Goal: Information Seeking & Learning: Learn about a topic

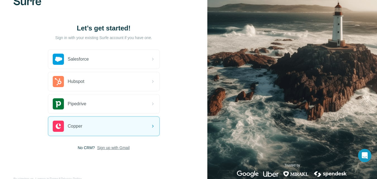
scroll to position [28, 0]
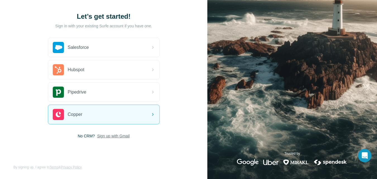
click at [112, 137] on span "Sign up with Gmail" at bounding box center [113, 136] width 33 height 6
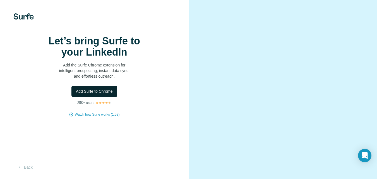
click at [80, 94] on span "Add Surfe to Chrome" at bounding box center [94, 92] width 37 height 6
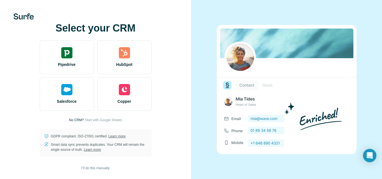
click at [228, 20] on div at bounding box center [286, 89] width 191 height 179
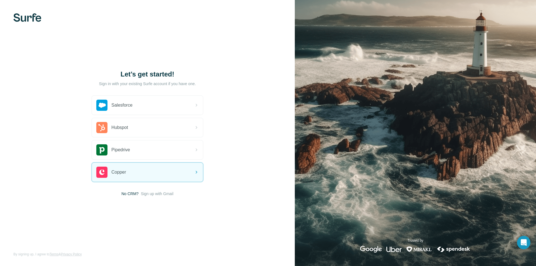
click at [149, 193] on span "Sign up with Gmail" at bounding box center [157, 194] width 33 height 6
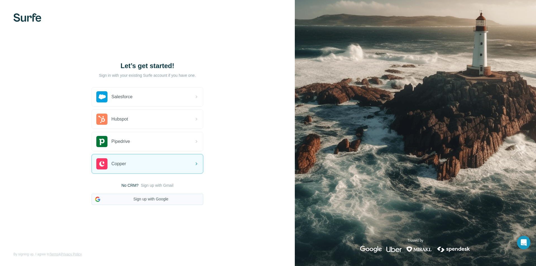
click at [148, 200] on button "Sign up with Google" at bounding box center [148, 199] width 112 height 11
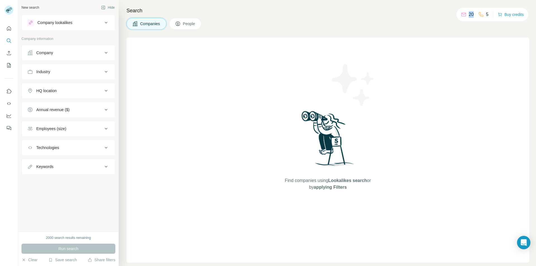
drag, startPoint x: 473, startPoint y: 15, endPoint x: 466, endPoint y: 15, distance: 6.4
click at [466, 15] on div "20 5" at bounding box center [475, 15] width 28 height 8
click at [463, 15] on icon at bounding box center [464, 15] width 4 height 4
click at [180, 22] on icon at bounding box center [178, 24] width 6 height 6
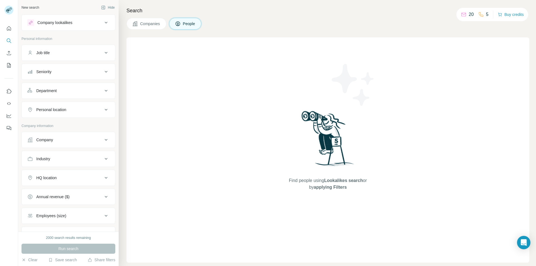
click at [84, 24] on div "Company lookalikes" at bounding box center [64, 22] width 75 height 7
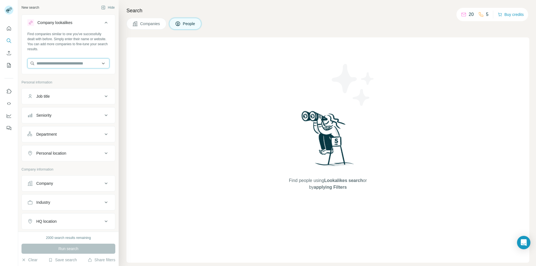
click at [75, 63] on input "text" at bounding box center [68, 63] width 82 height 10
click at [101, 65] on input "text" at bounding box center [68, 63] width 82 height 10
click at [100, 62] on input "text" at bounding box center [68, 63] width 82 height 10
click at [101, 51] on div "Find companies similar to one you've successfully dealt with before. Simply ent…" at bounding box center [68, 42] width 82 height 20
click at [101, 61] on input "text" at bounding box center [68, 63] width 82 height 10
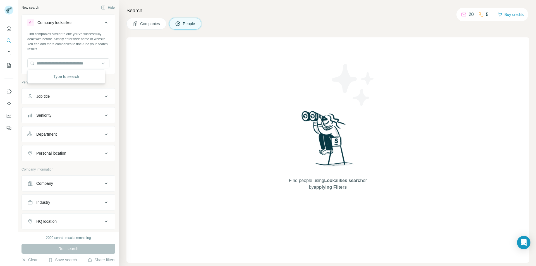
click at [150, 28] on button "Companies" at bounding box center [147, 24] width 40 height 12
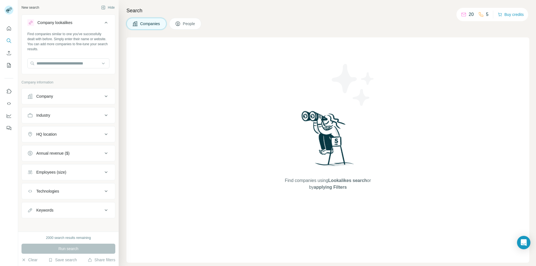
click at [68, 92] on button "Company" at bounding box center [68, 96] width 93 height 13
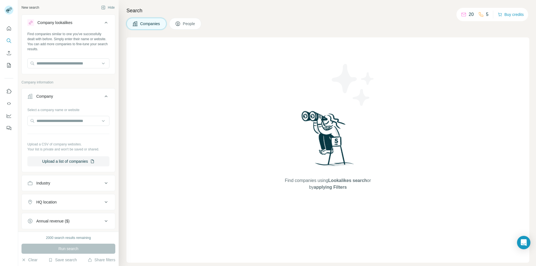
click at [60, 129] on div "Select a company name or website Upload a CSV of company websites. Your list is…" at bounding box center [68, 135] width 82 height 61
click at [64, 119] on input "text" at bounding box center [68, 121] width 82 height 10
paste input "**********"
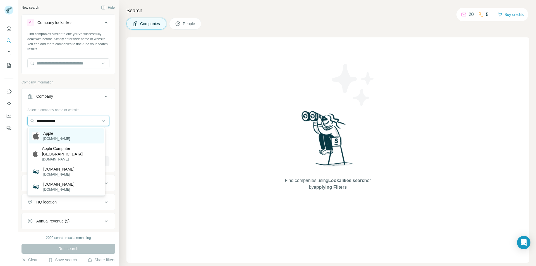
type input "**********"
click at [70, 131] on div "Apple apple.com" at bounding box center [66, 136] width 75 height 15
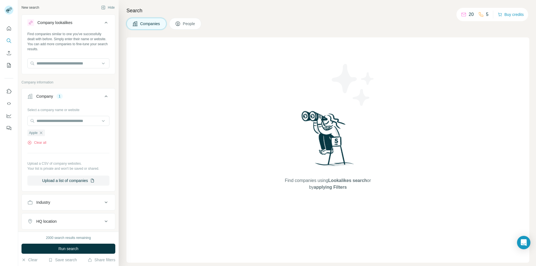
click at [199, 15] on div "Search Companies People Find companies using Lookalikes search or by applying F…" at bounding box center [328, 133] width 418 height 266
click at [196, 19] on button "People" at bounding box center [185, 24] width 32 height 12
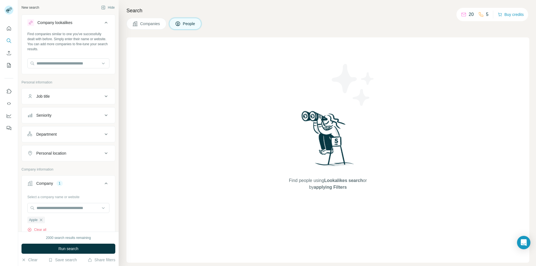
click at [155, 22] on span "Companies" at bounding box center [150, 24] width 20 height 6
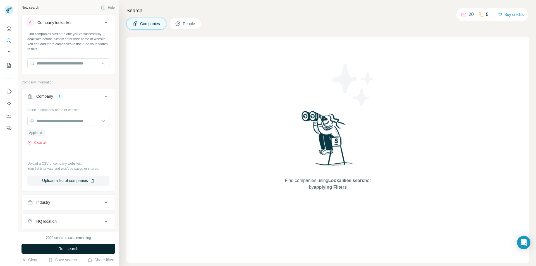
click at [56, 245] on button "Run search" at bounding box center [69, 249] width 94 height 10
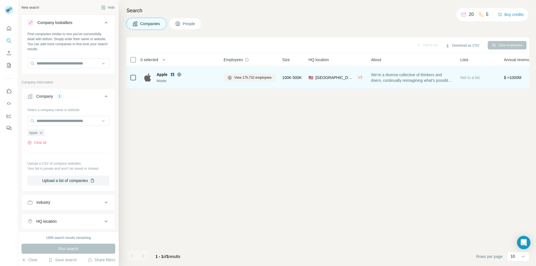
click at [161, 75] on span "Apple" at bounding box center [162, 75] width 11 height 6
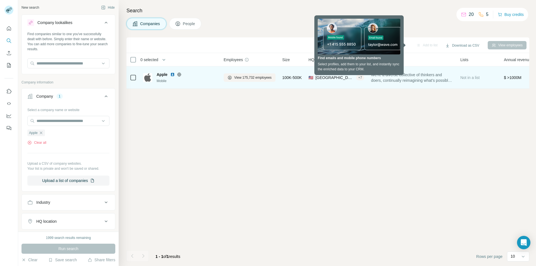
click at [158, 76] on span "Apple" at bounding box center [162, 75] width 11 height 6
click at [152, 78] on div "Apple Mobile" at bounding box center [180, 78] width 74 height 12
click at [148, 78] on img at bounding box center [147, 77] width 9 height 9
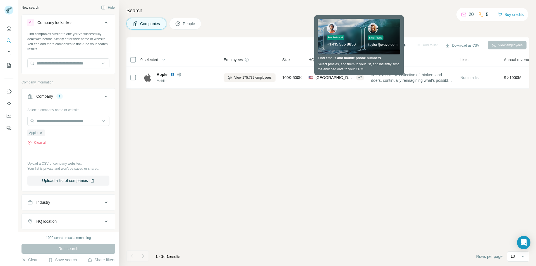
click at [241, 97] on div "Add to list Download as CSV View employees 0 selected Companies Employees Size …" at bounding box center [328, 151] width 403 height 229
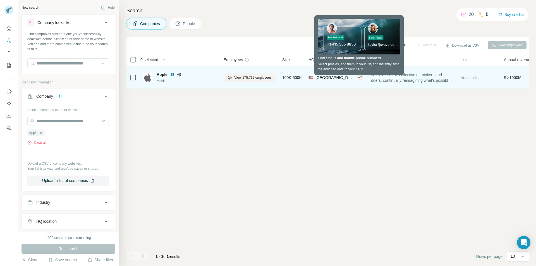
click at [326, 80] on span "United States" at bounding box center [335, 78] width 38 height 6
click at [227, 77] on button "View 175,732 employees" at bounding box center [250, 77] width 52 height 8
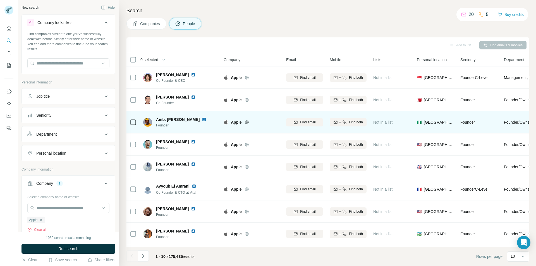
scroll to position [46, 0]
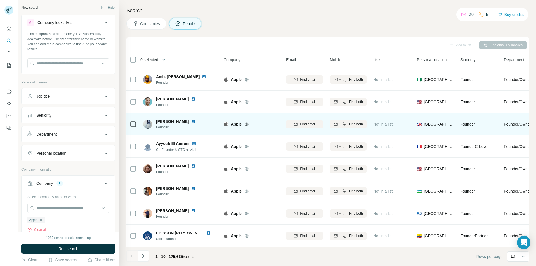
click at [165, 119] on span "Antonia Georgiou" at bounding box center [172, 122] width 33 height 6
click at [148, 120] on img at bounding box center [147, 124] width 9 height 9
